Goal: Find specific page/section: Find specific page/section

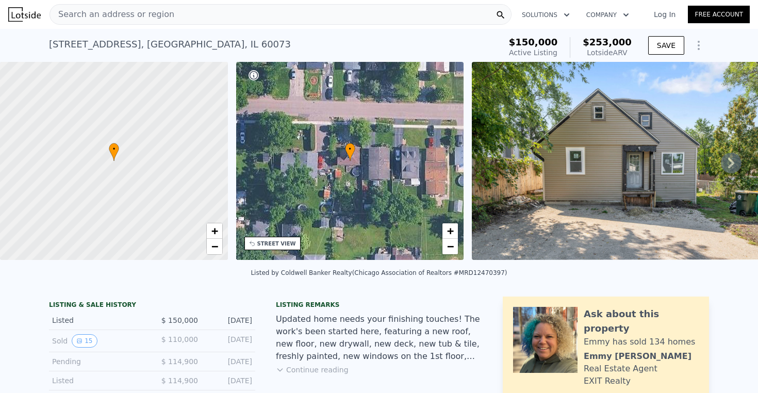
click at [200, 10] on div "Search an address or region" at bounding box center [281, 14] width 462 height 21
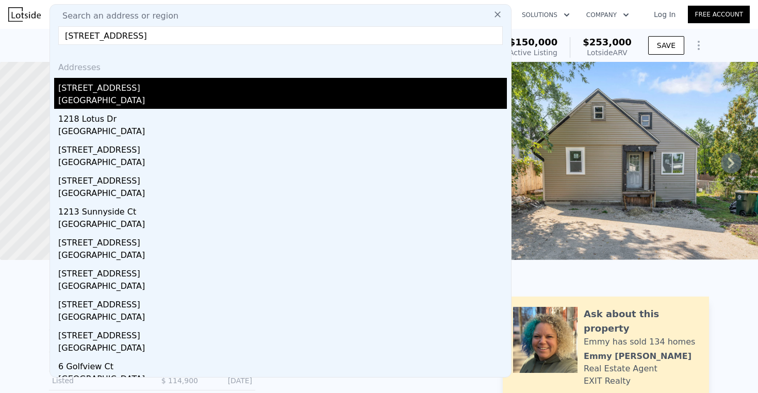
type input "[STREET_ADDRESS]"
click at [141, 89] on div "[STREET_ADDRESS]" at bounding box center [282, 86] width 449 height 17
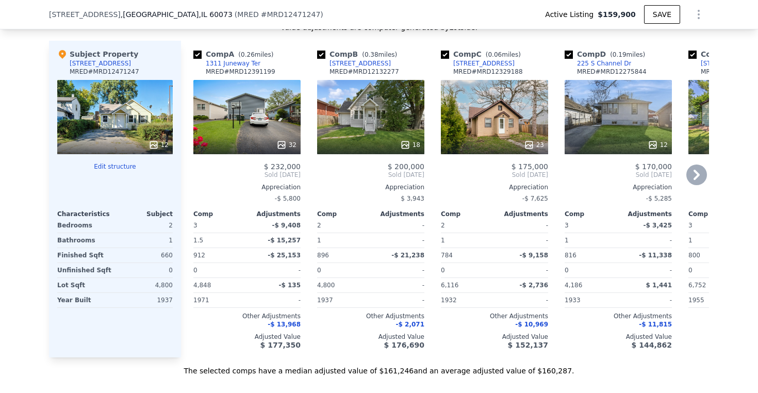
scroll to position [1113, 0]
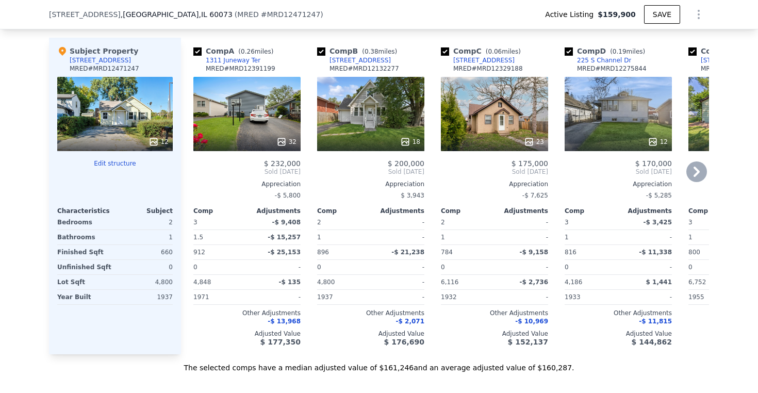
click at [235, 124] on div "32" at bounding box center [246, 114] width 107 height 74
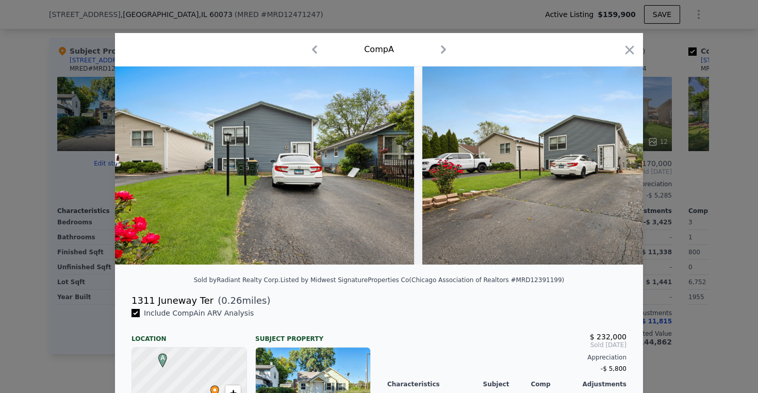
click at [716, 163] on div at bounding box center [379, 196] width 758 height 393
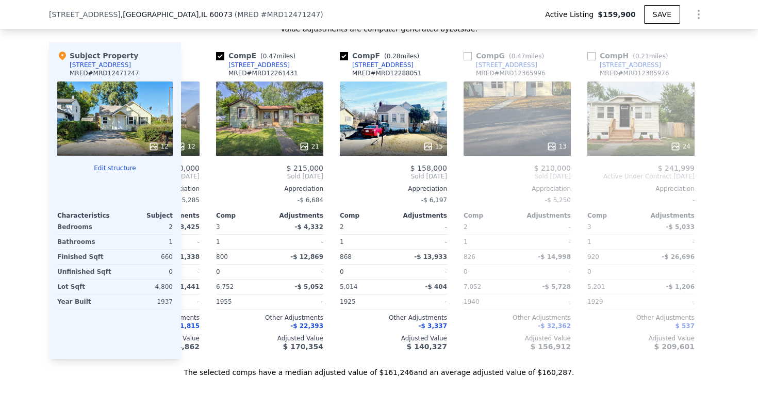
scroll to position [0, 460]
